Goal: Information Seeking & Learning: Learn about a topic

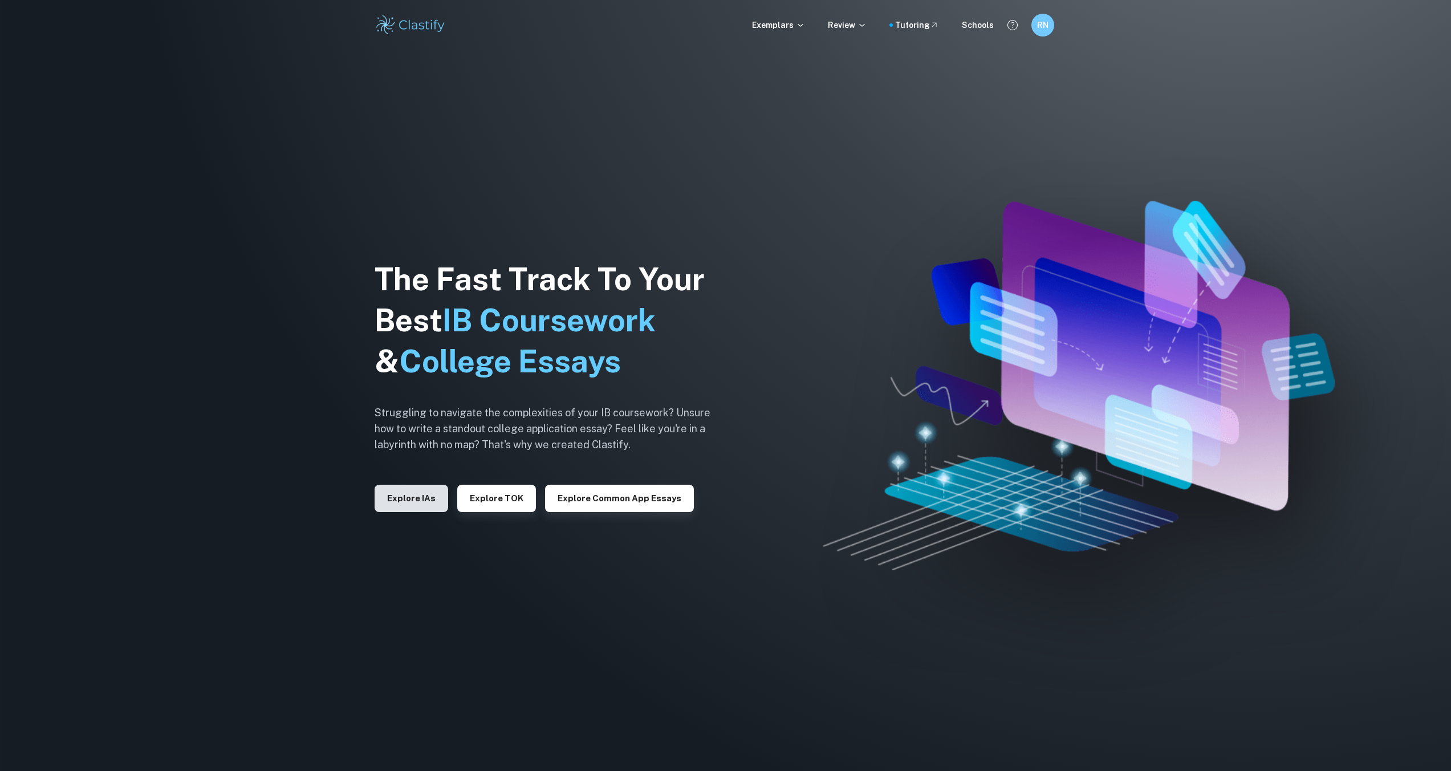
click at [413, 495] on button "Explore IAs" at bounding box center [412, 498] width 74 height 27
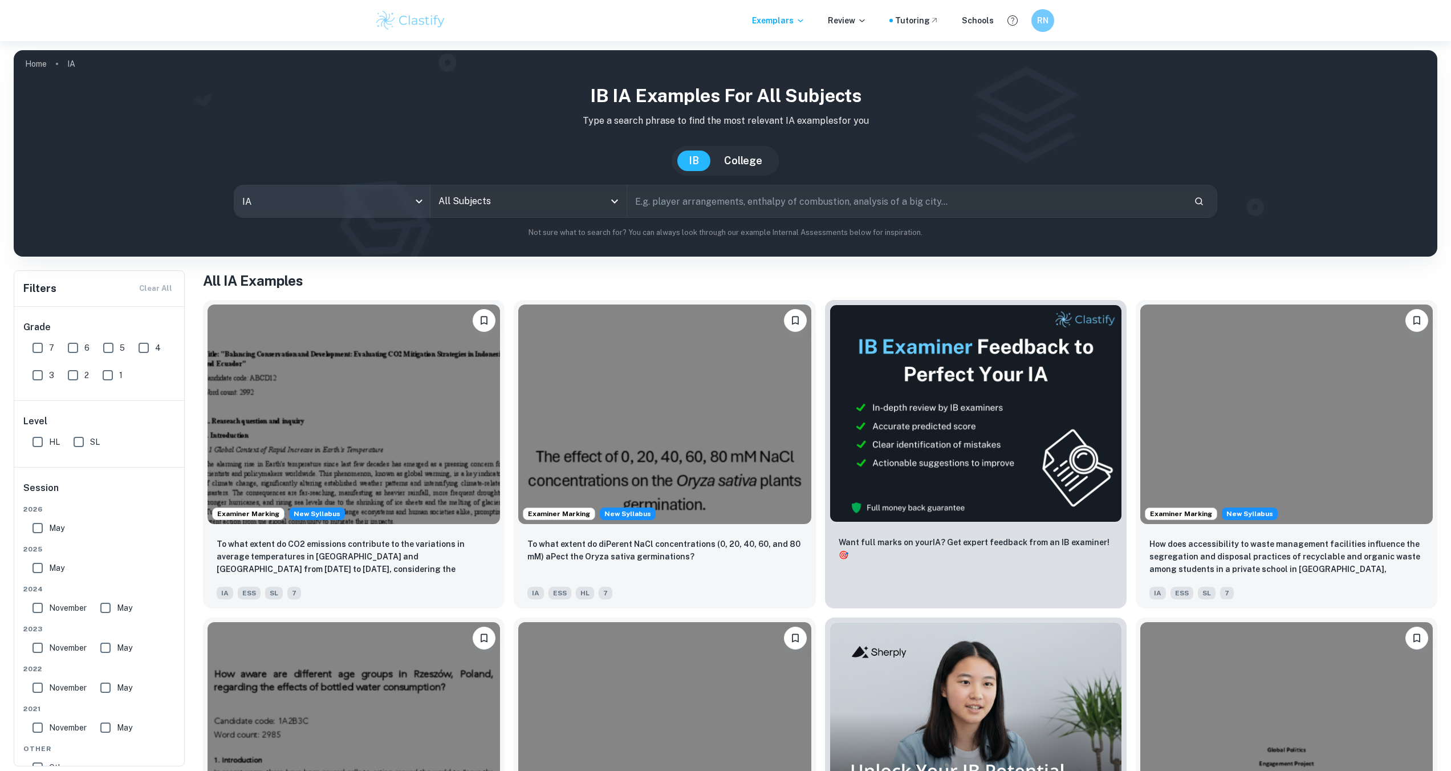
click at [396, 216] on body "We value your privacy We use cookies to enhance your browsing experience, serve…" at bounding box center [725, 426] width 1451 height 771
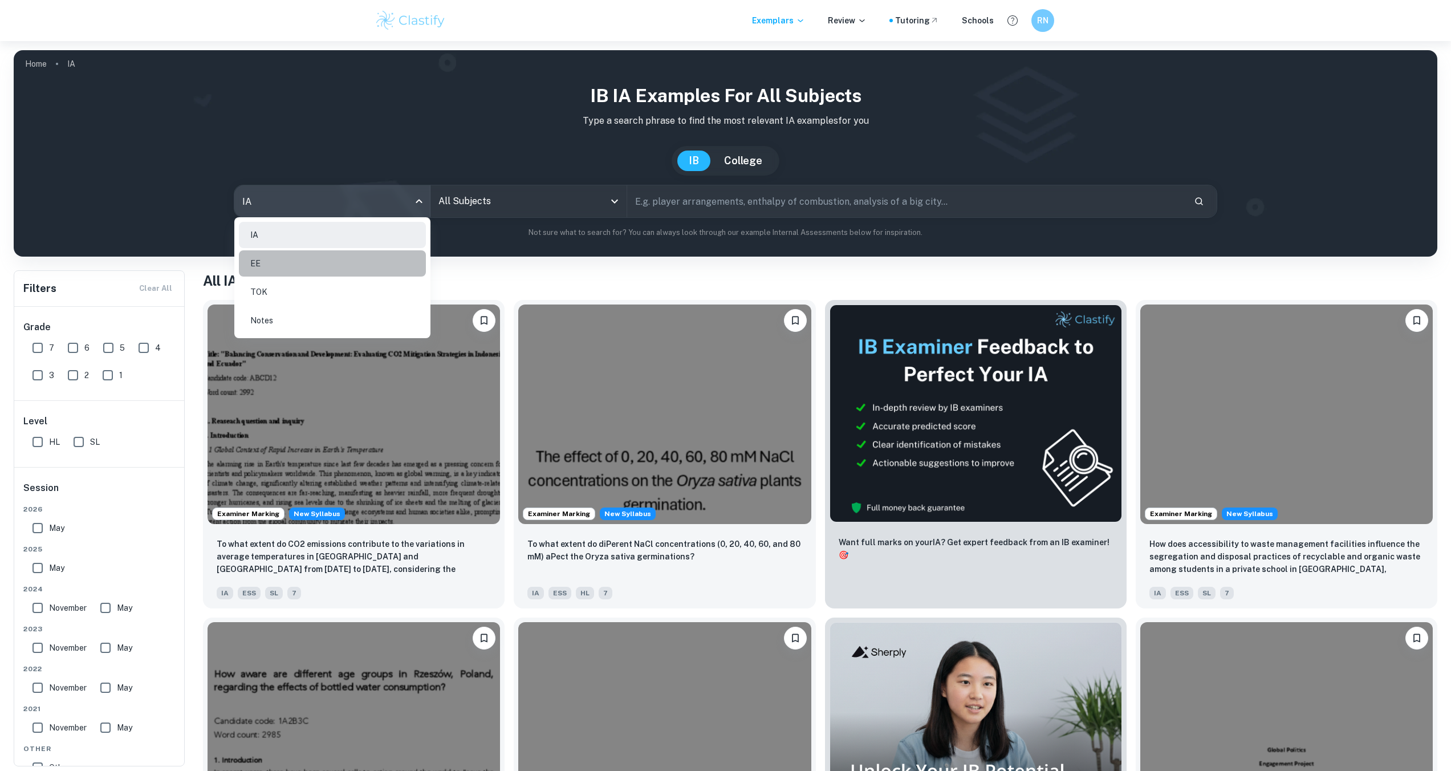
click at [316, 266] on li "EE" at bounding box center [332, 263] width 187 height 26
type input "ee"
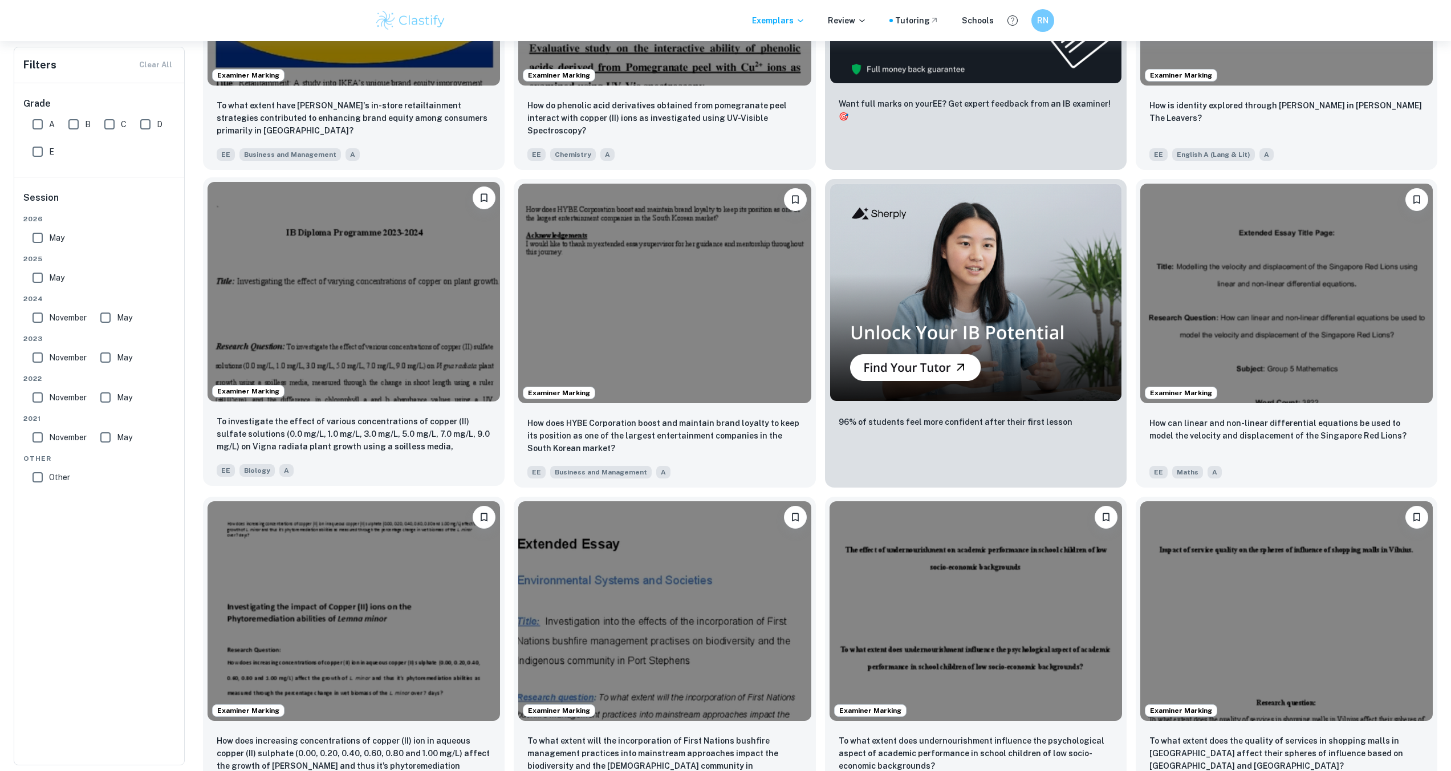
scroll to position [30, 0]
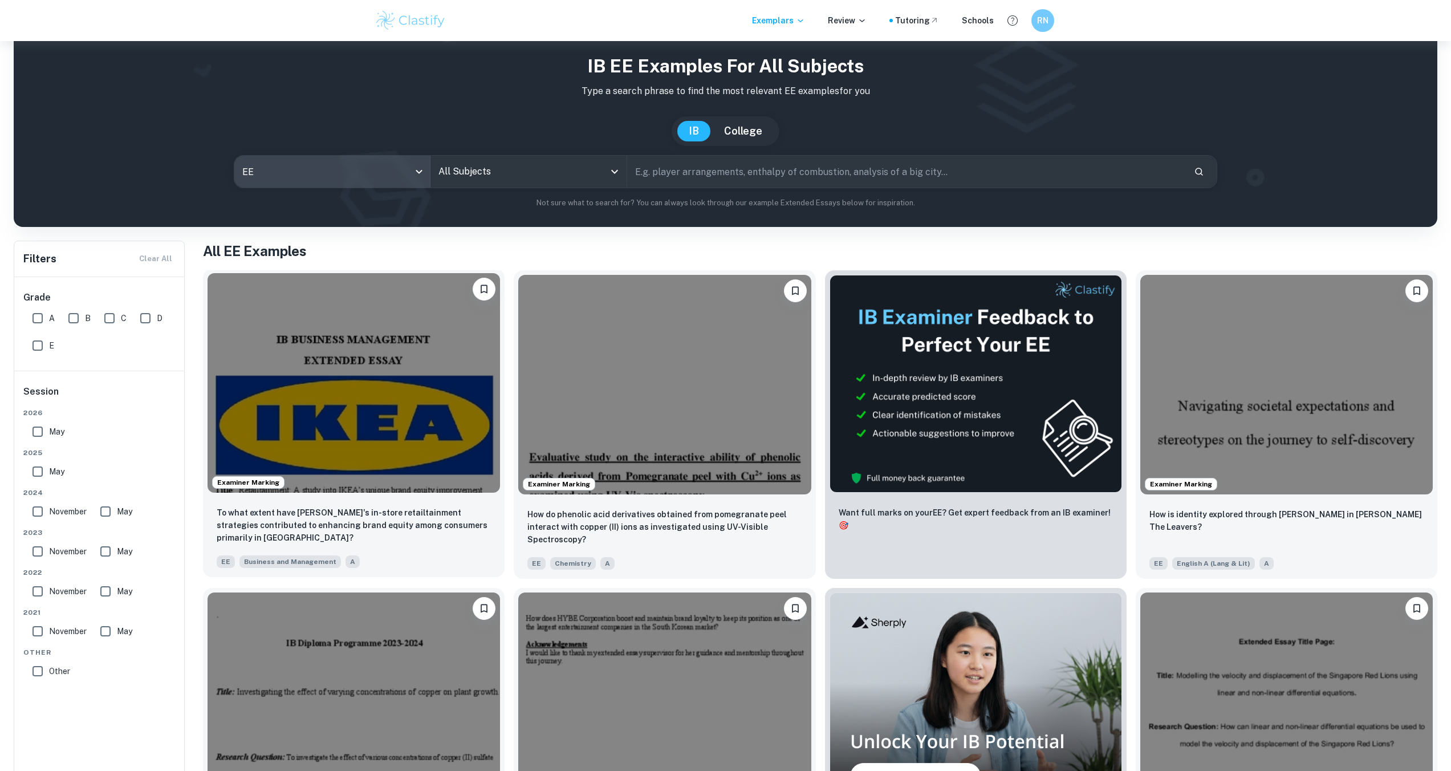
click at [305, 381] on img at bounding box center [354, 382] width 292 height 219
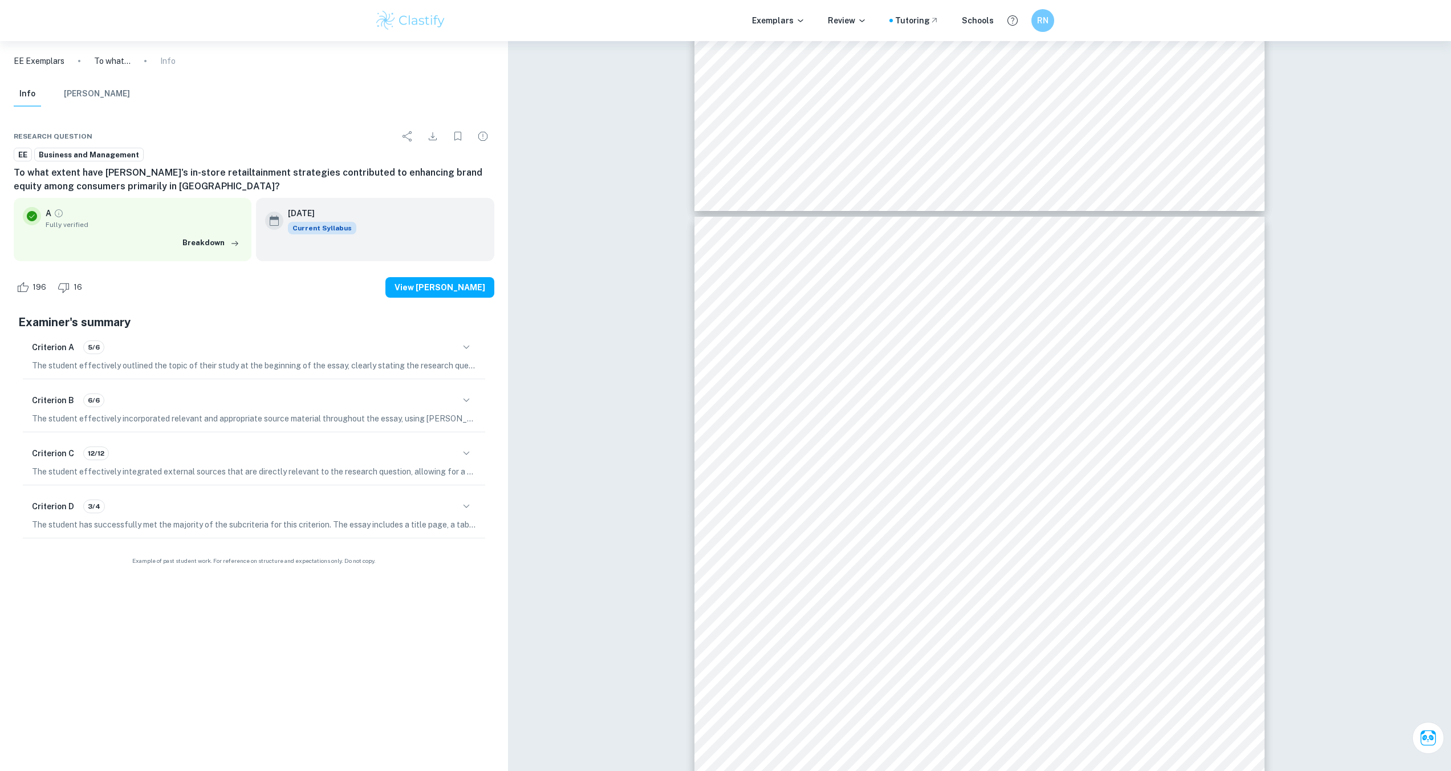
scroll to position [15720, 0]
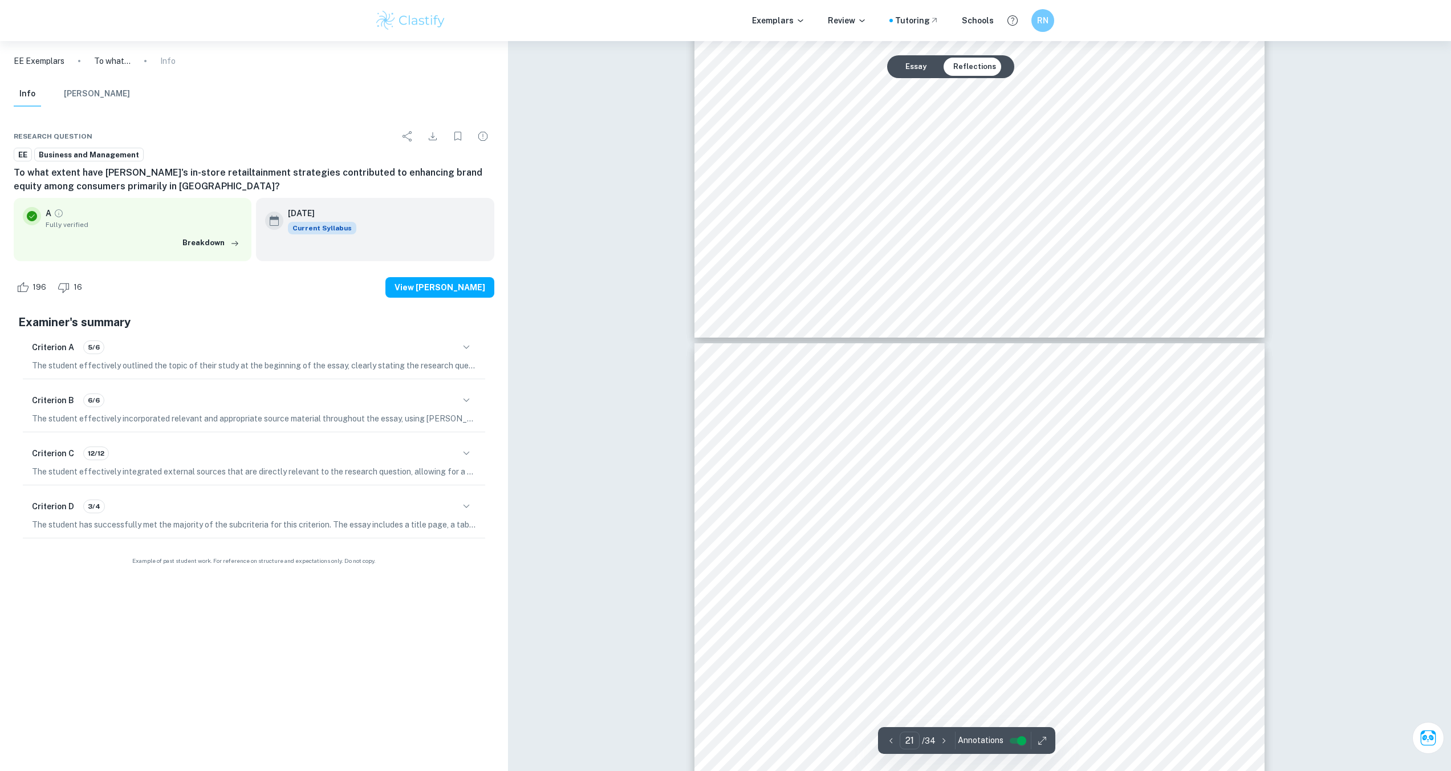
type input "22"
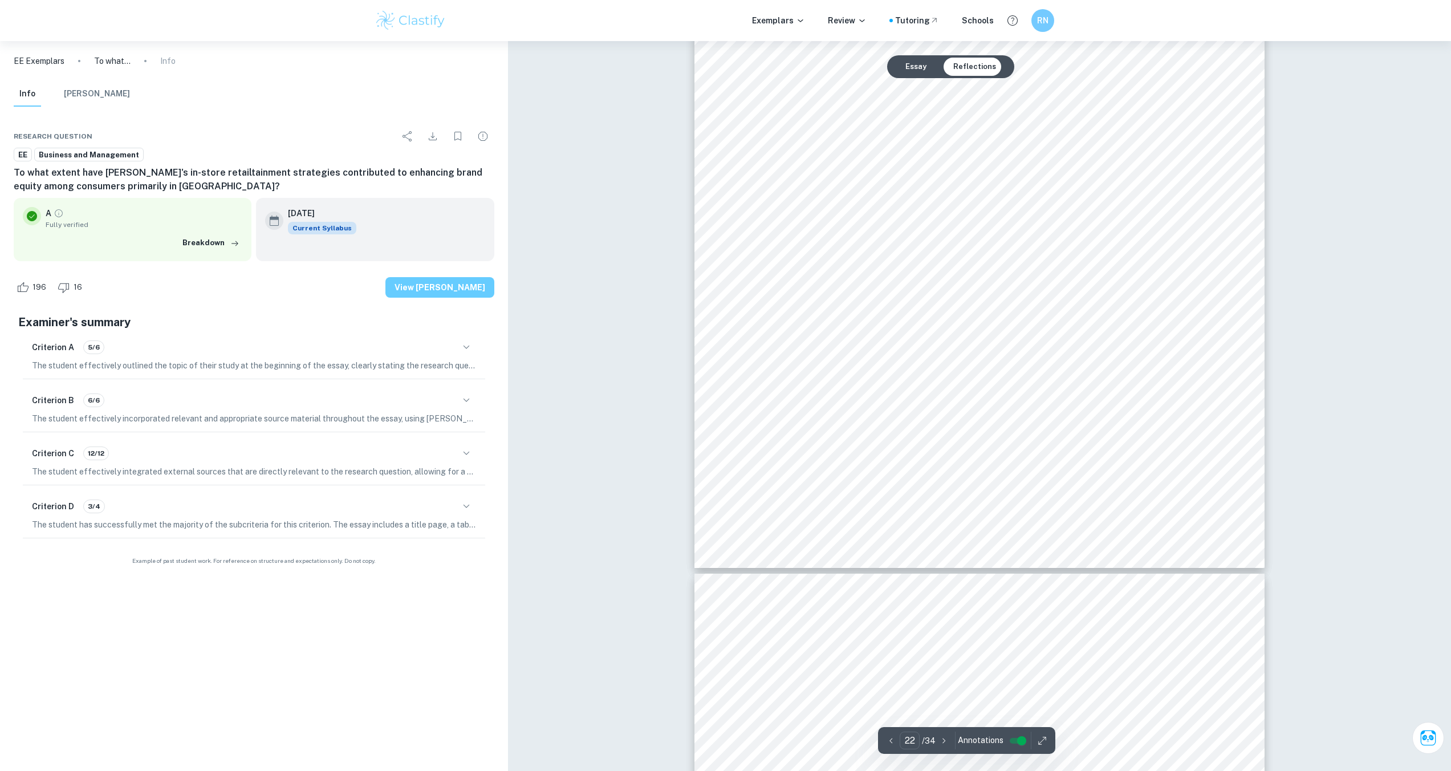
scroll to position [17590, 0]
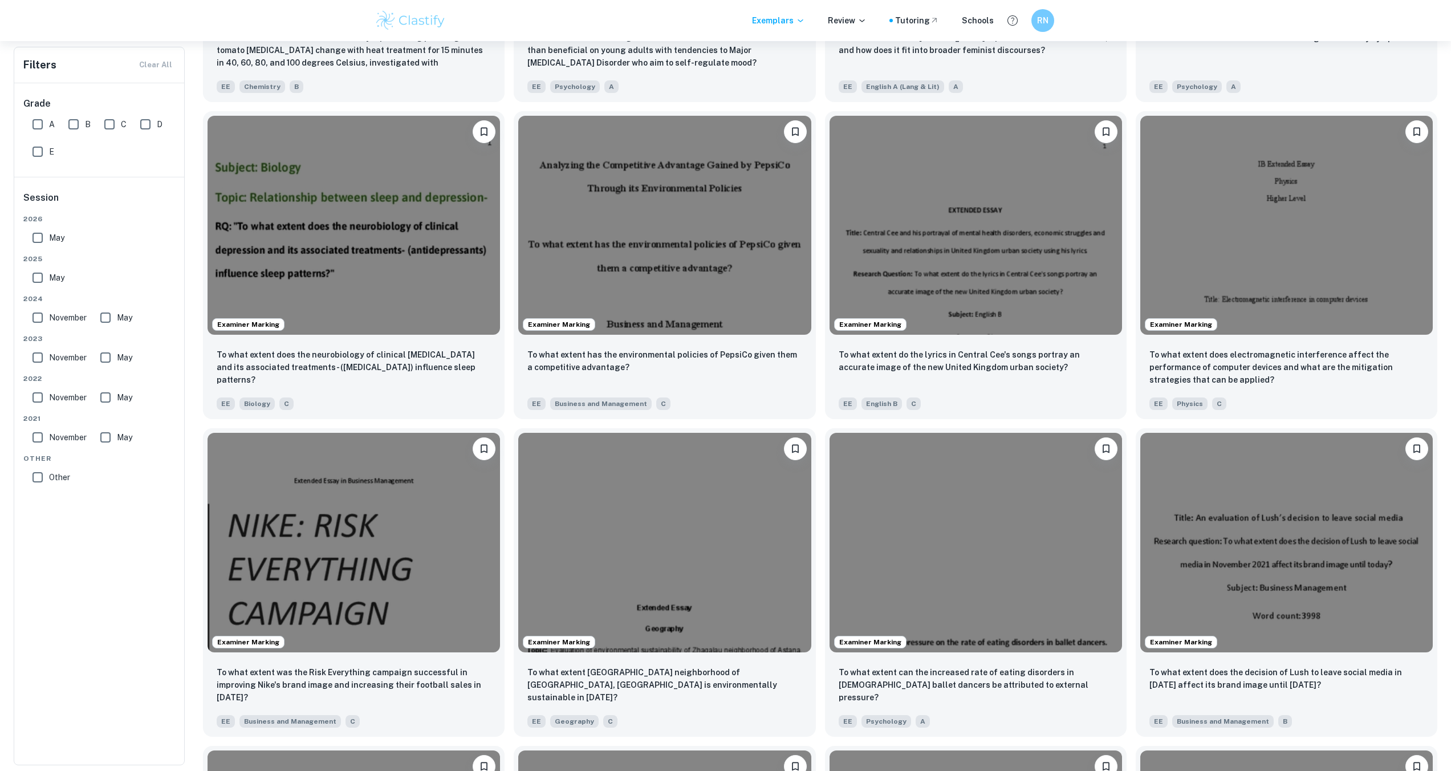
scroll to position [2475, 0]
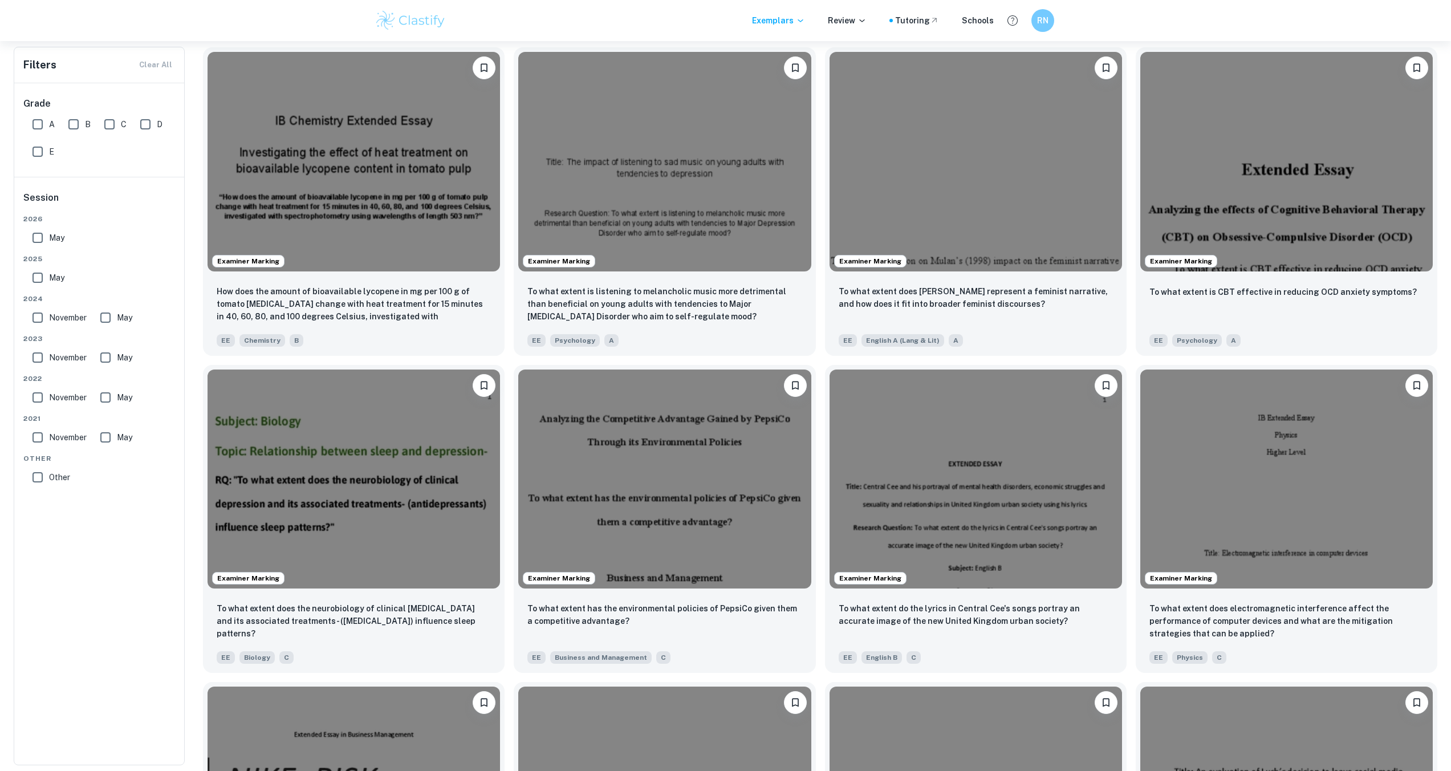
click at [38, 470] on input "Other" at bounding box center [37, 477] width 23 height 23
checkbox input "true"
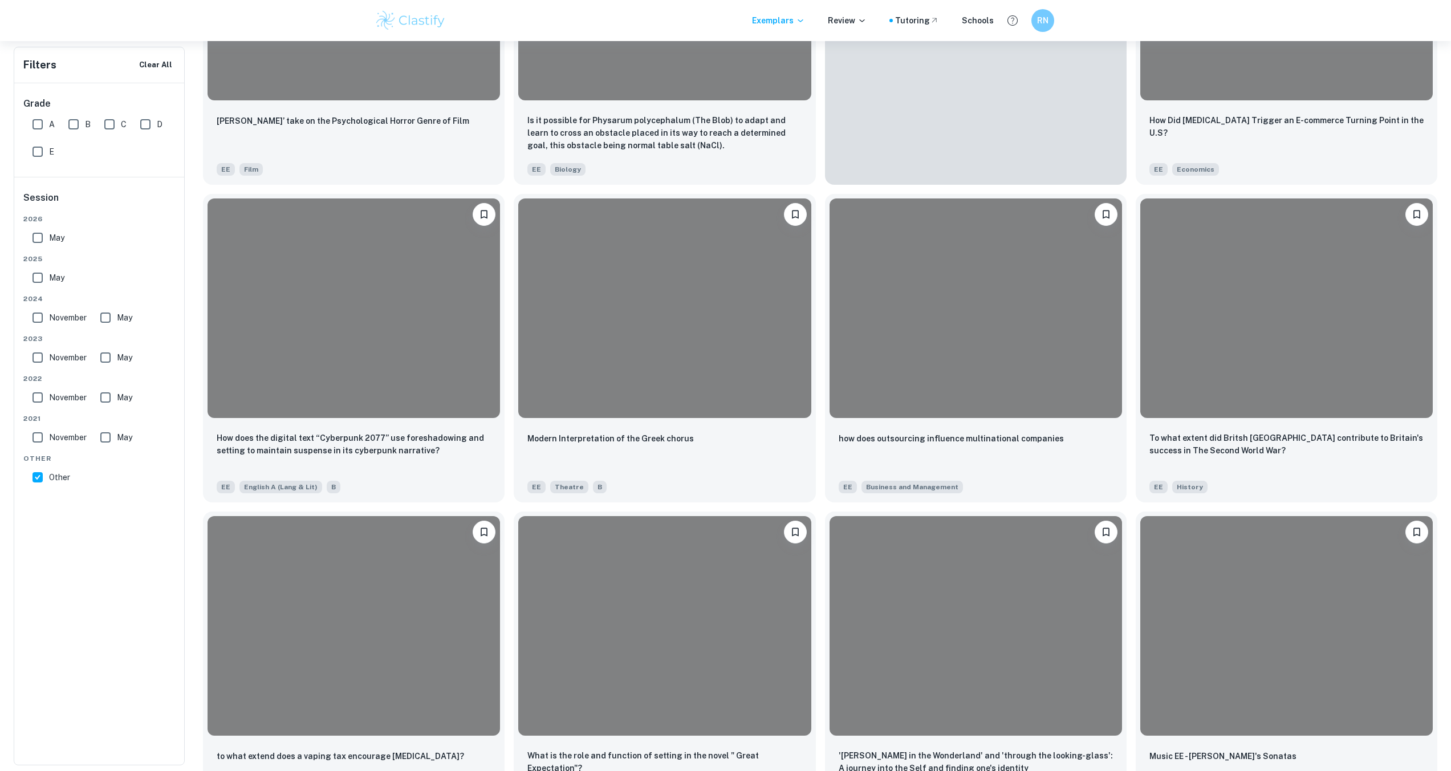
scroll to position [2503, 0]
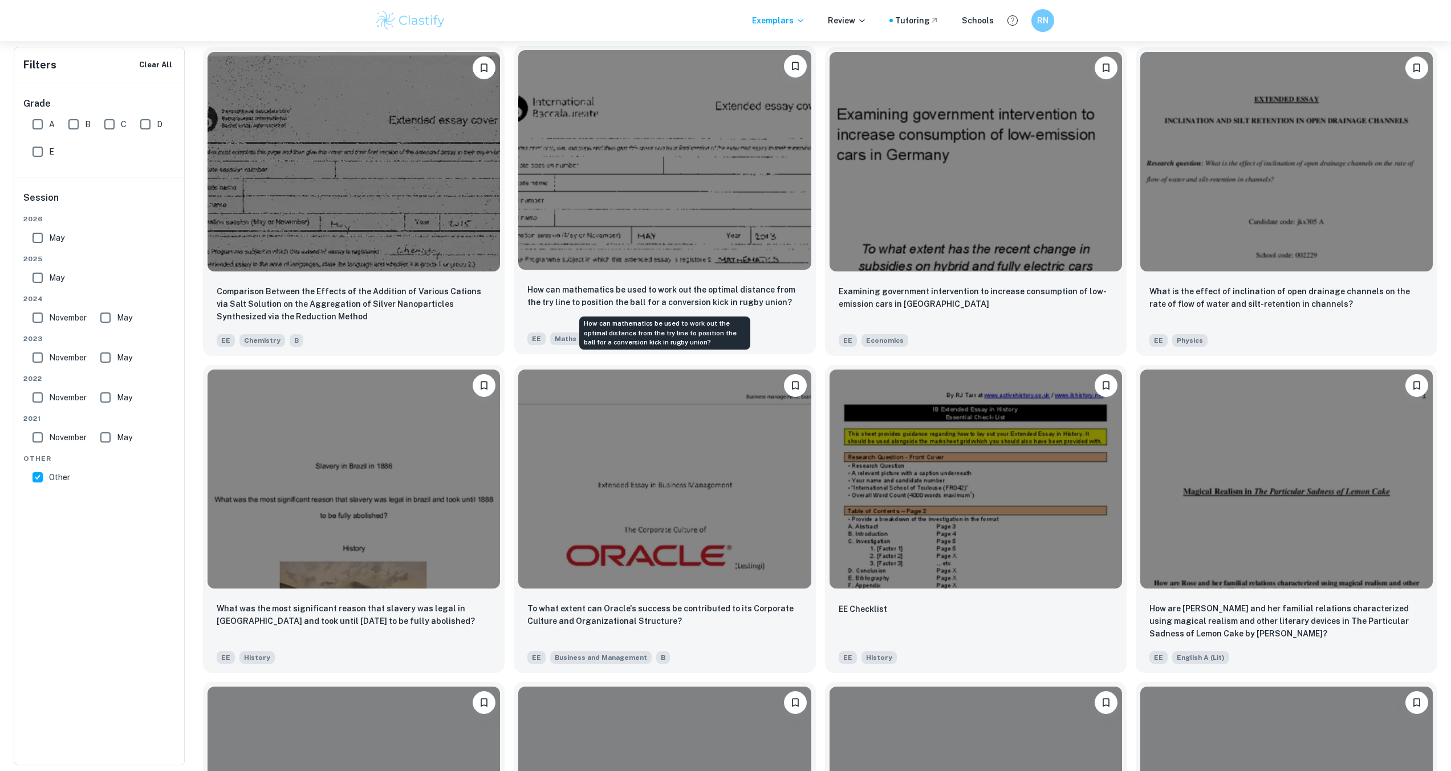
click at [623, 290] on p "How can mathematics be used to work out the optimal distance from the try line …" at bounding box center [664, 295] width 274 height 25
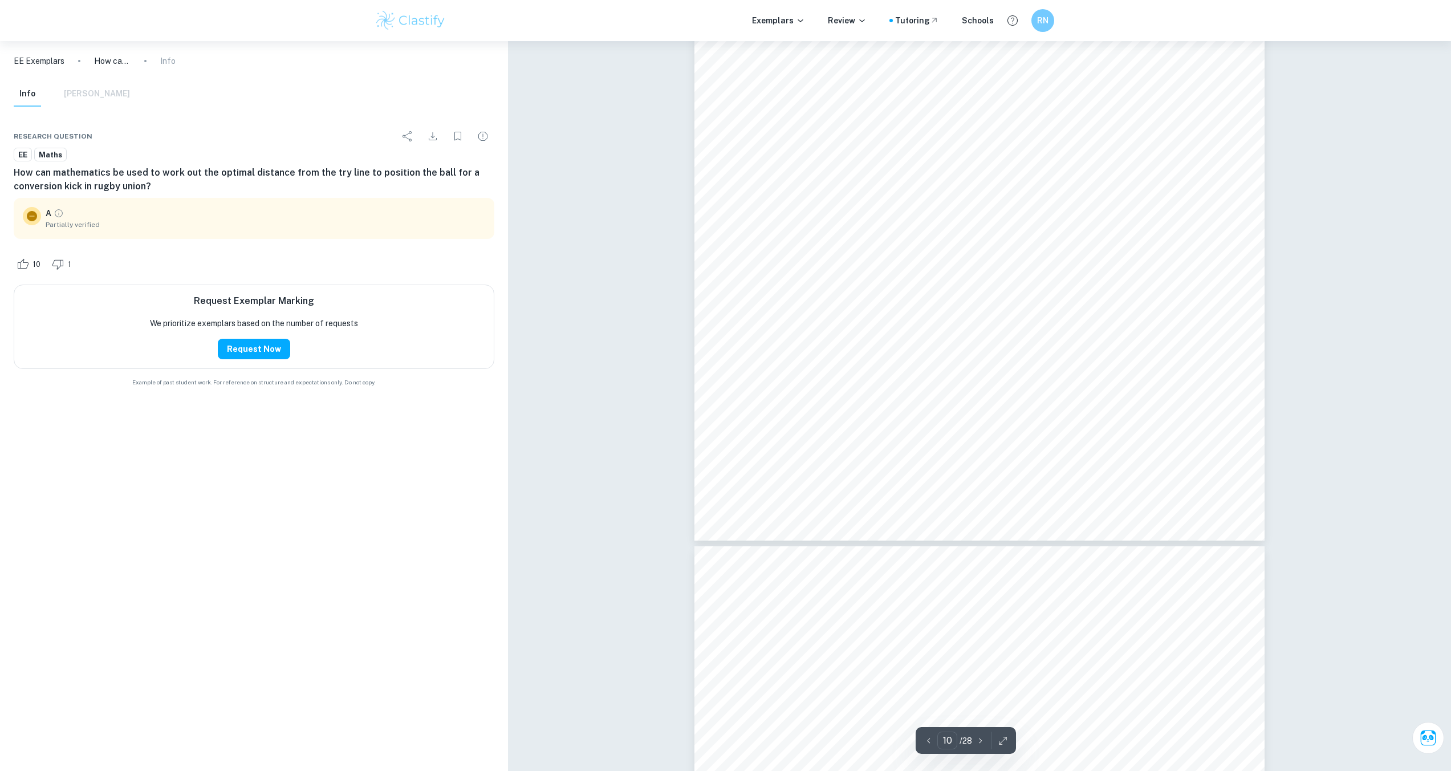
scroll to position [8473, 0]
type input "11"
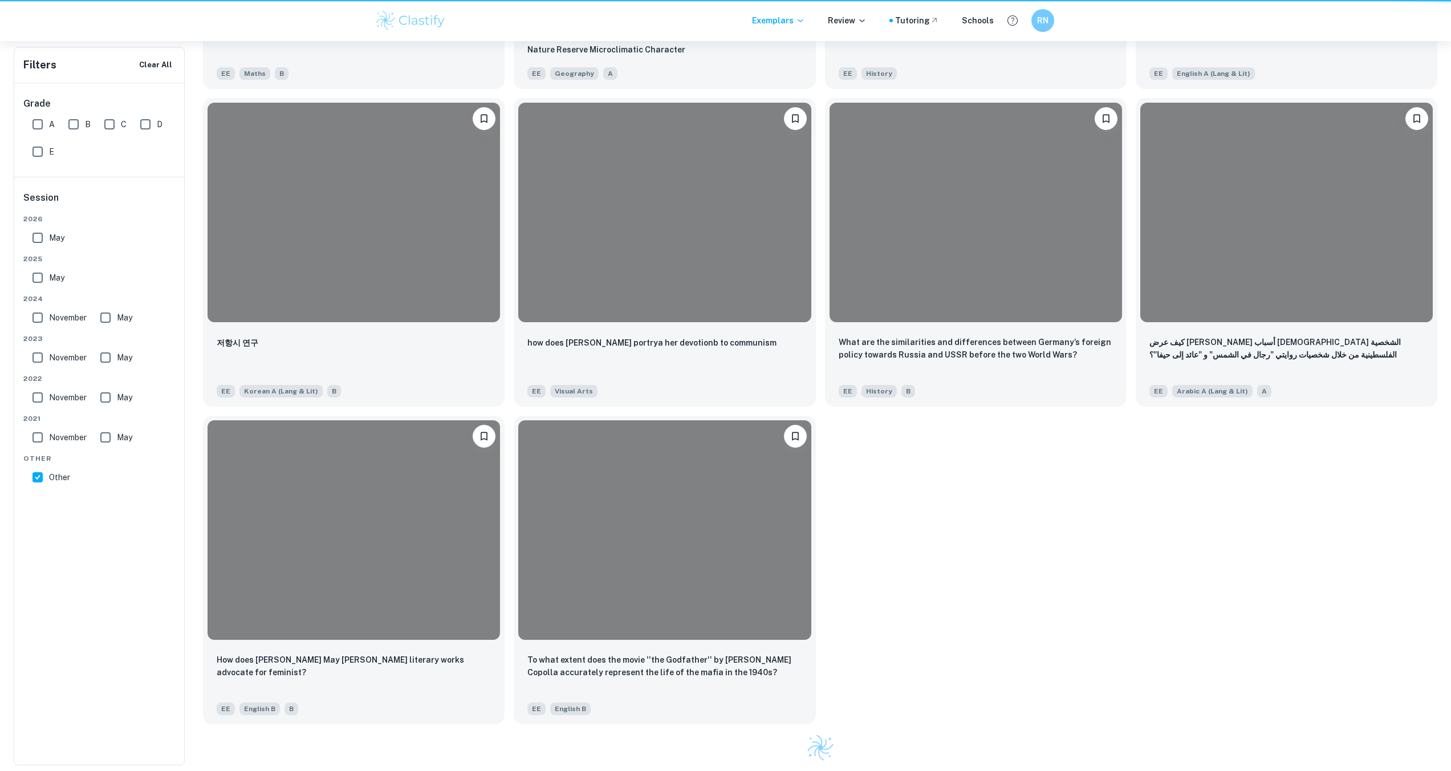
scroll to position [2503, 0]
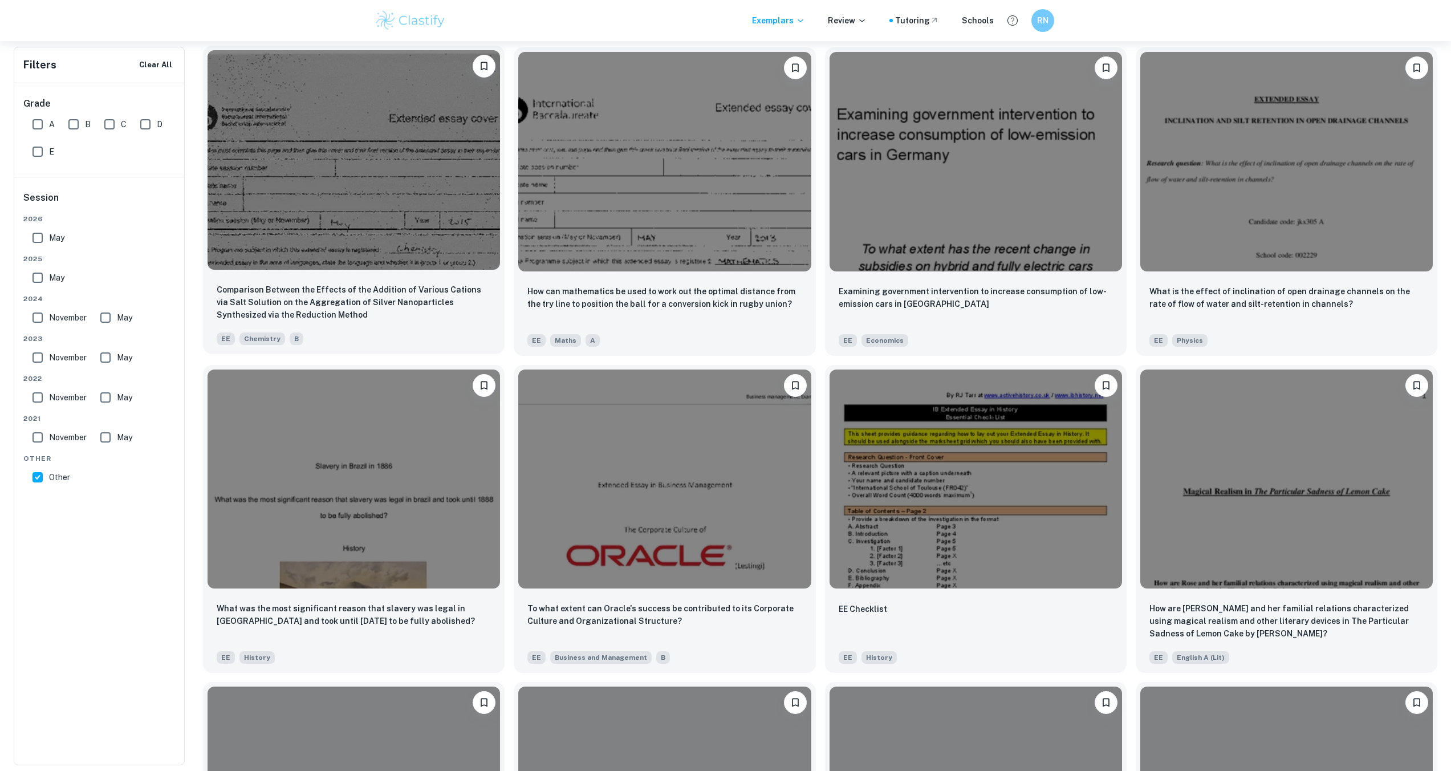
click at [338, 196] on img at bounding box center [354, 159] width 292 height 219
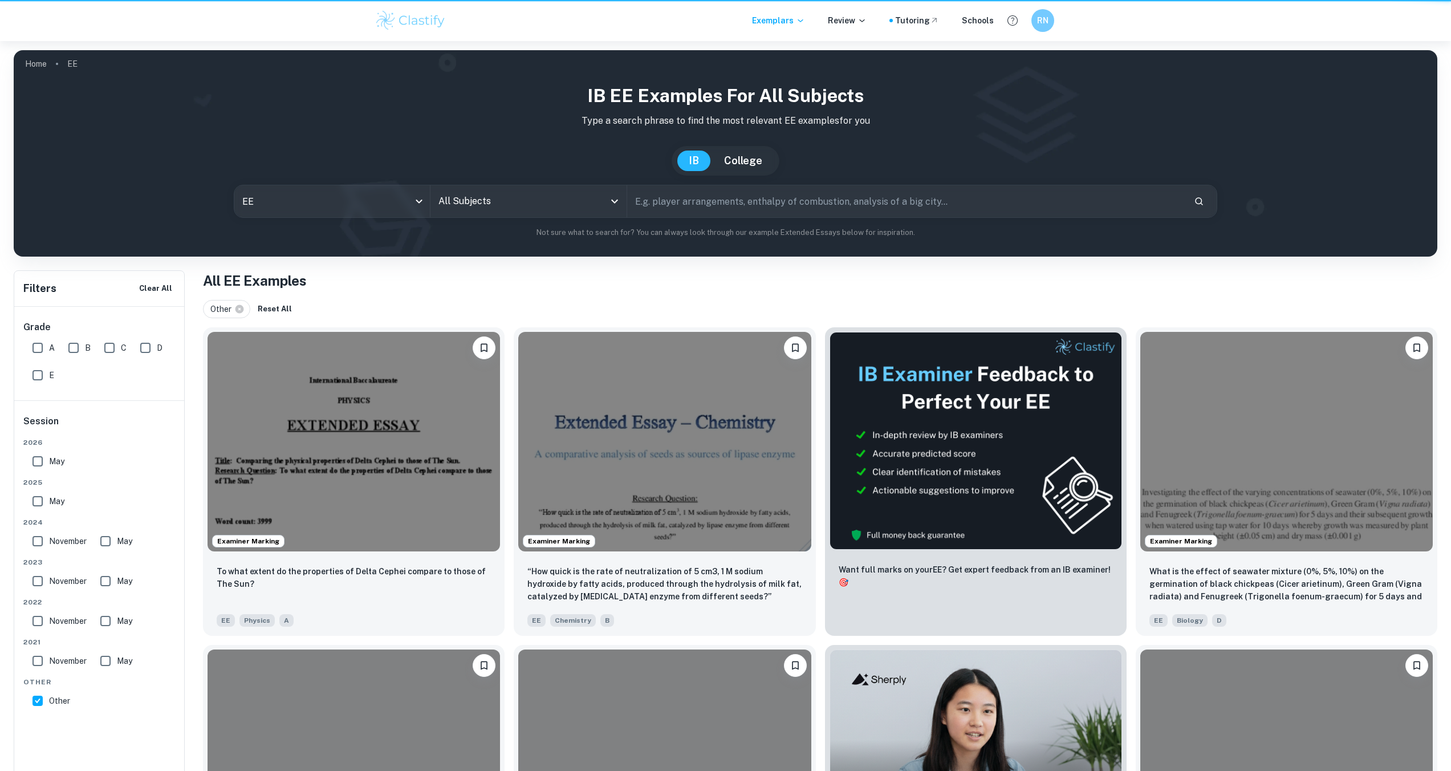
scroll to position [2503, 0]
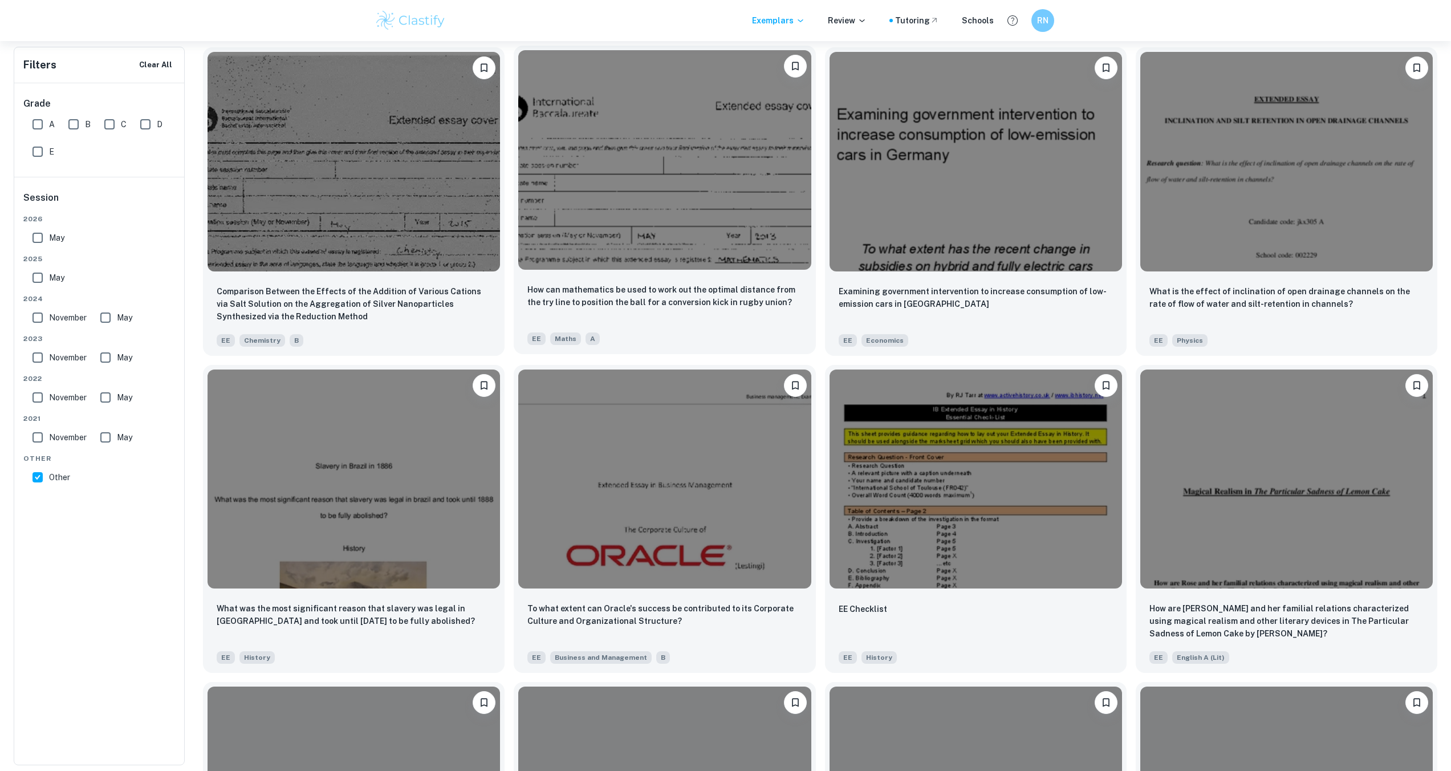
click at [616, 186] on img at bounding box center [664, 159] width 292 height 219
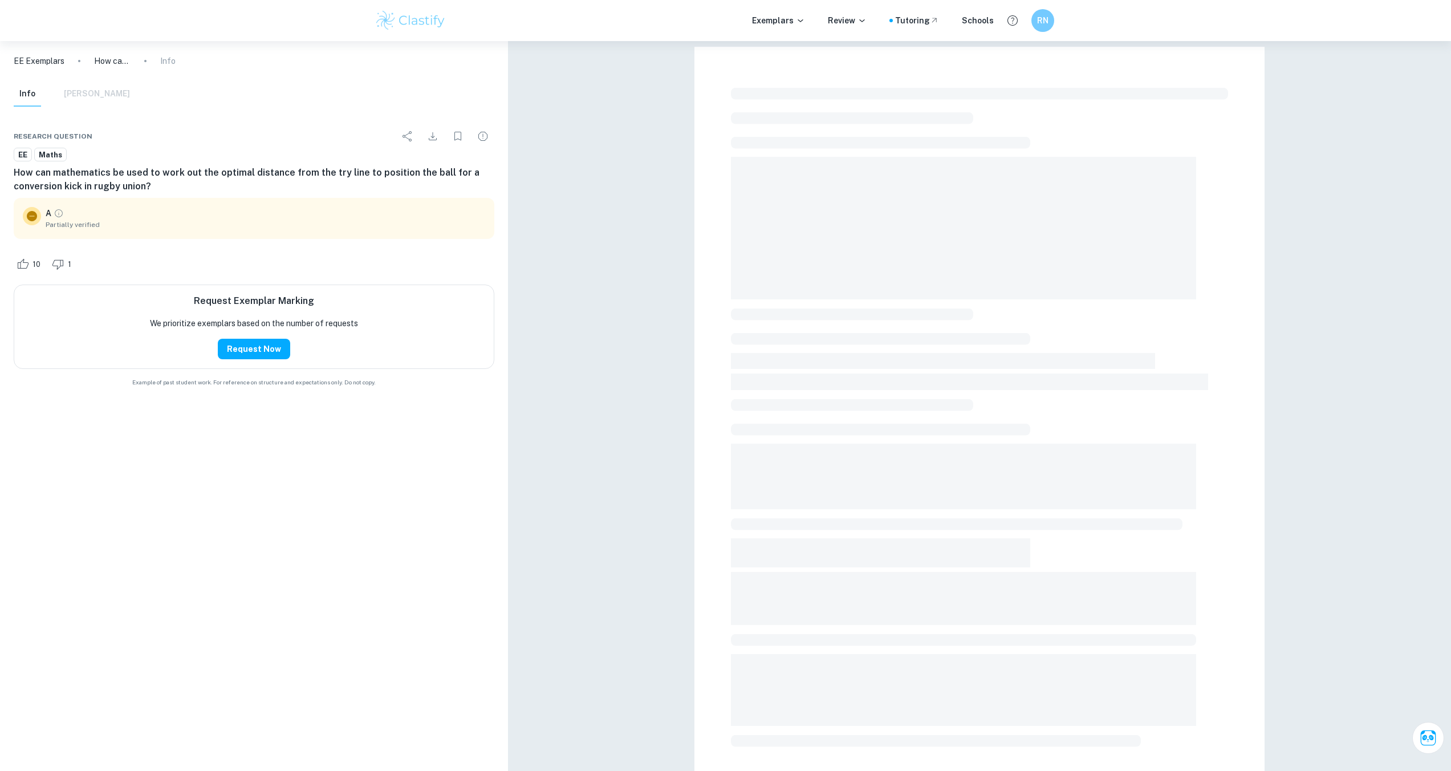
click at [299, 170] on h6 "How can mathematics be used to work out the optimal distance from the try line …" at bounding box center [254, 179] width 481 height 27
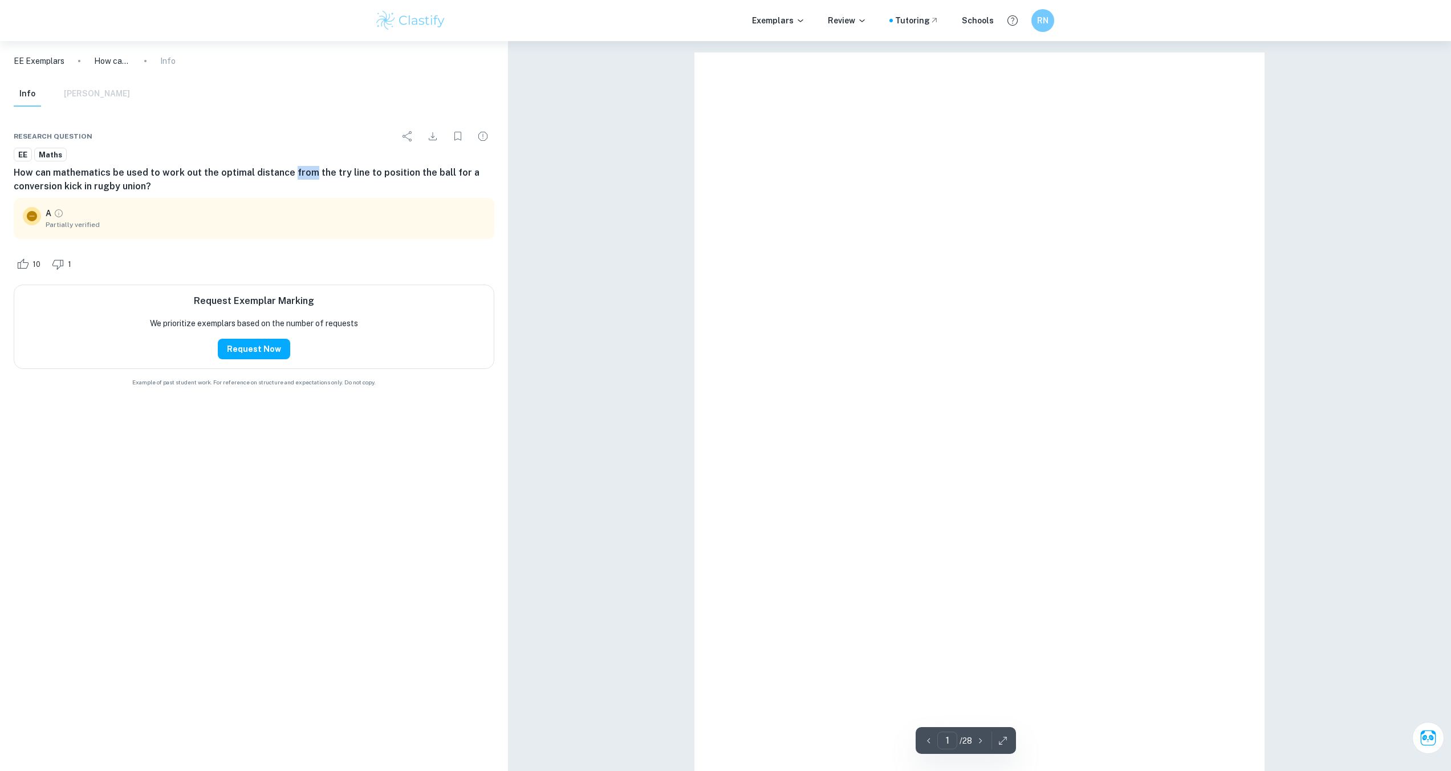
click at [299, 170] on h6 "How can mathematics be used to work out the optimal distance from the try line …" at bounding box center [254, 179] width 481 height 27
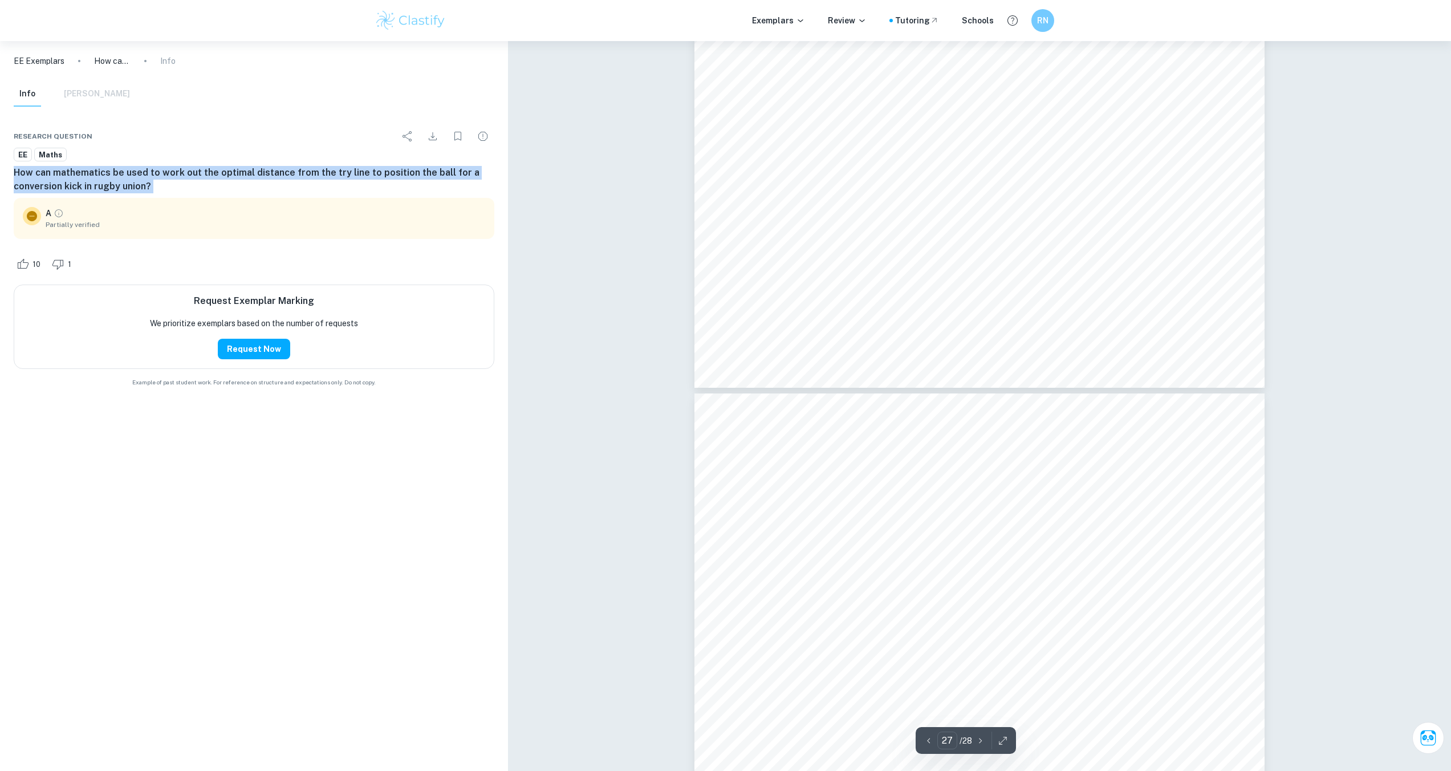
type input "28"
